Goal: Information Seeking & Learning: Learn about a topic

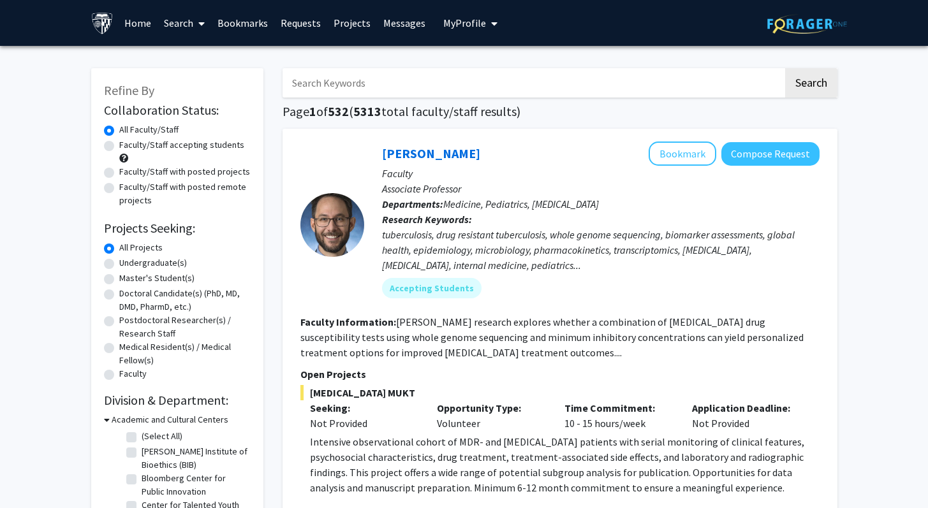
click at [220, 144] on label "Faculty/Staff accepting students" at bounding box center [181, 144] width 125 height 13
click at [128, 144] on input "Faculty/Staff accepting students" at bounding box center [123, 142] width 8 height 8
radio input "true"
click at [154, 268] on label "Undergraduate(s)" at bounding box center [153, 262] width 68 height 13
click at [128, 265] on input "Undergraduate(s)" at bounding box center [123, 260] width 8 height 8
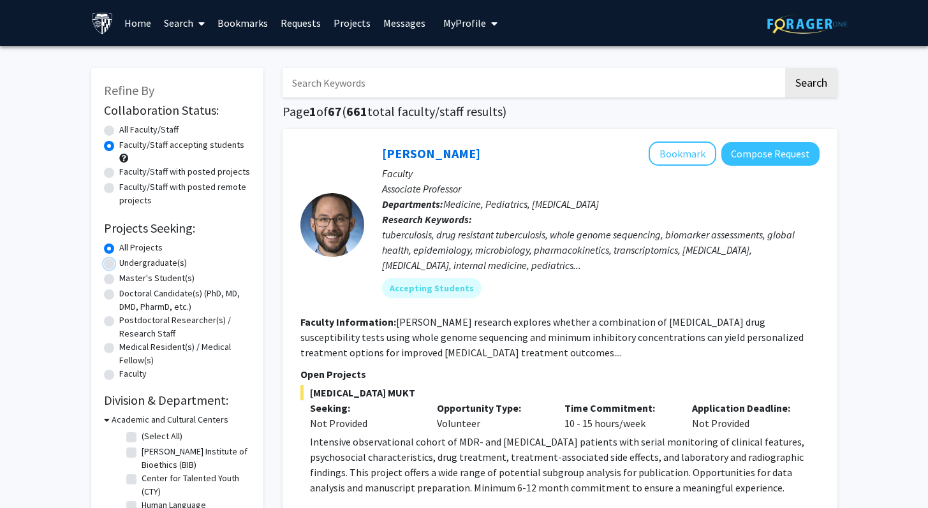
radio input "true"
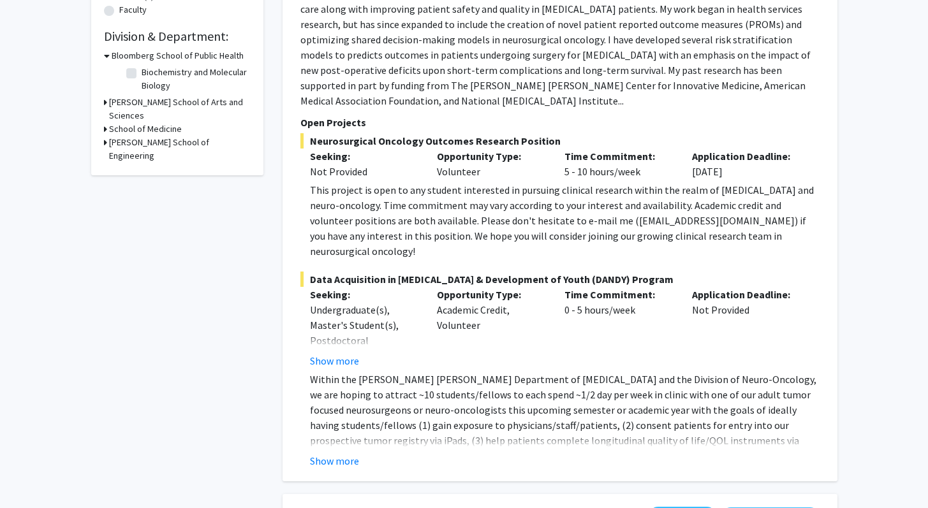
scroll to position [365, 0]
click at [339, 419] on fg-read-more "Within the [PERSON_NAME] [PERSON_NAME] Department of [MEDICAL_DATA] and the Div…" at bounding box center [559, 418] width 519 height 97
click at [340, 452] on button "Show more" at bounding box center [334, 459] width 49 height 15
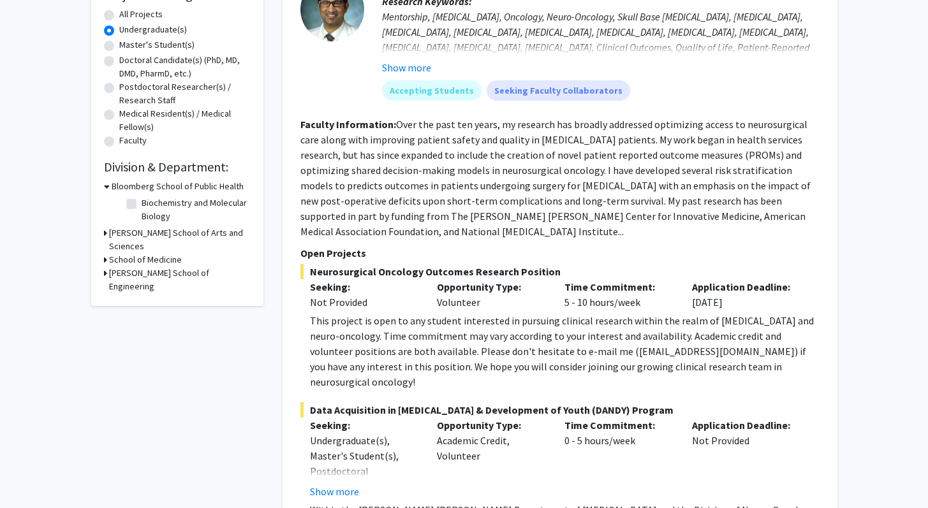
scroll to position [233, 0]
